Goal: Information Seeking & Learning: Learn about a topic

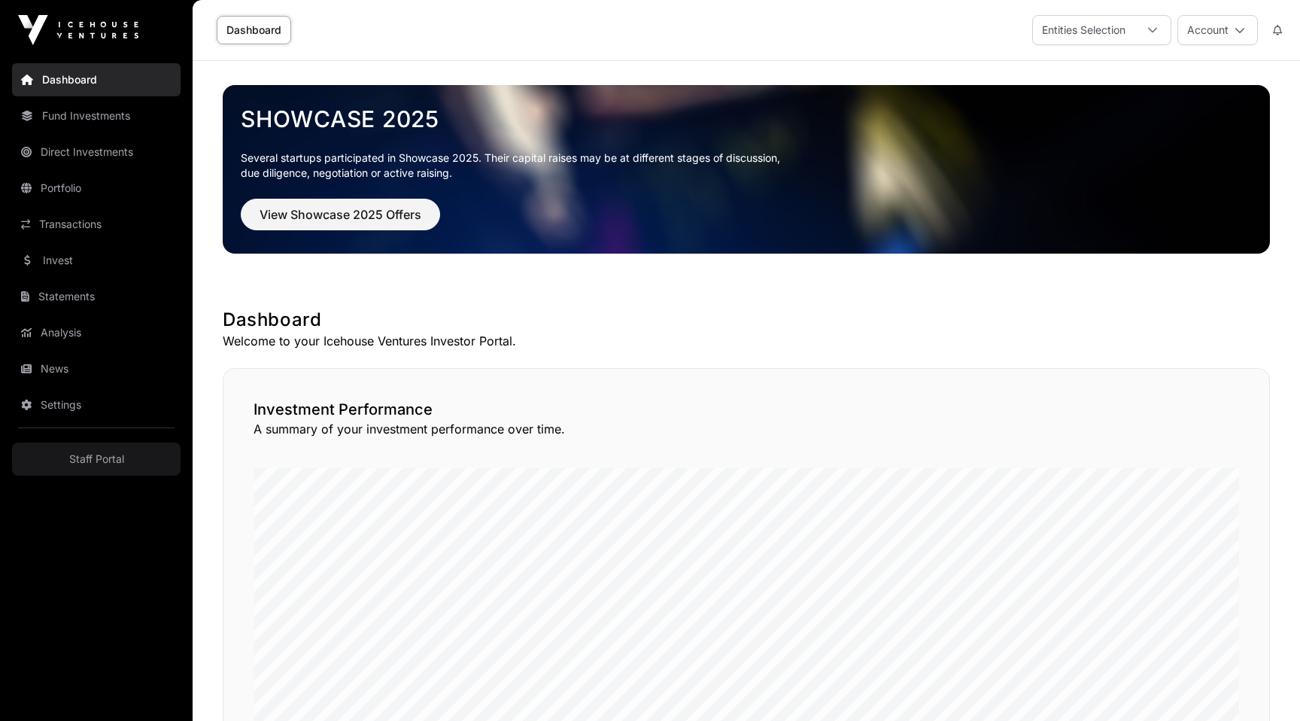
click at [351, 169] on p "Several startups participated in Showcase 2025. Their capital raises may be at …" at bounding box center [746, 165] width 1011 height 30
click at [351, 221] on span "View Showcase 2025 Offers" at bounding box center [341, 214] width 162 height 18
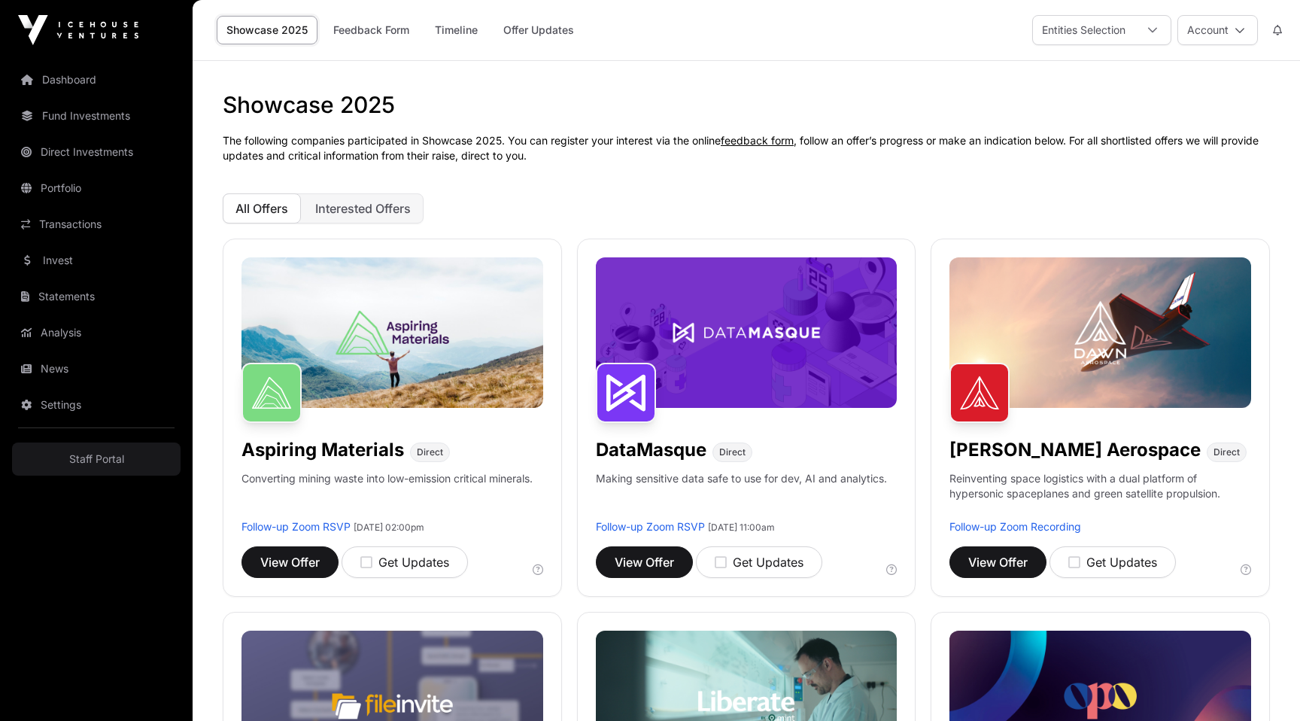
click at [670, 195] on div "All Offers Interested Offers" at bounding box center [746, 208] width 1047 height 30
